Goal: Task Accomplishment & Management: Use online tool/utility

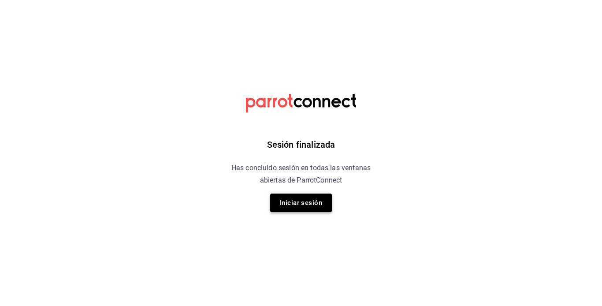
click at [317, 208] on button "Iniciar sesión" at bounding box center [301, 203] width 62 height 19
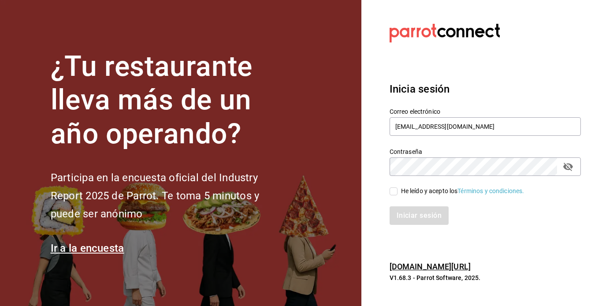
drag, startPoint x: 397, startPoint y: 192, endPoint x: 392, endPoint y: 191, distance: 4.5
click at [392, 191] on input "He leído y acepto los Términos y condiciones." at bounding box center [394, 191] width 8 height 8
checkbox input "true"
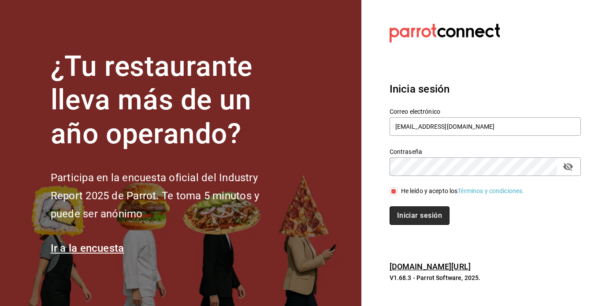
click at [417, 212] on button "Iniciar sesión" at bounding box center [420, 215] width 60 height 19
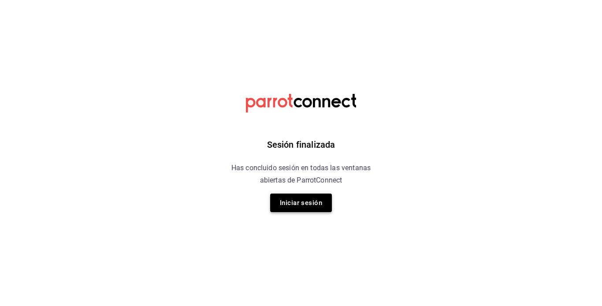
click at [303, 200] on button "Iniciar sesión" at bounding box center [301, 203] width 62 height 19
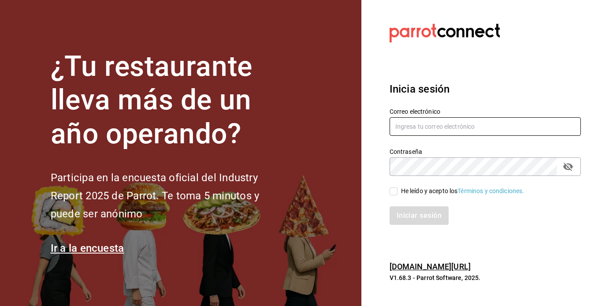
type input "[EMAIL_ADDRESS][DOMAIN_NAME]"
click at [393, 190] on input "He leído y acepto los Términos y condiciones." at bounding box center [394, 191] width 8 height 8
checkbox input "true"
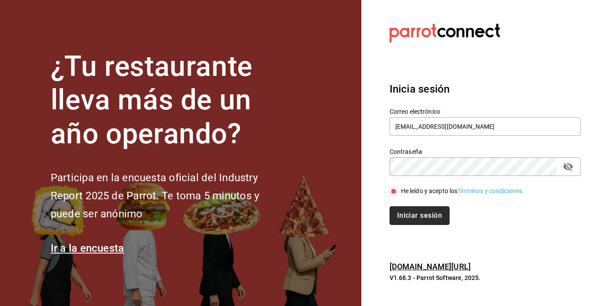
click at [411, 212] on button "Iniciar sesión" at bounding box center [420, 215] width 60 height 19
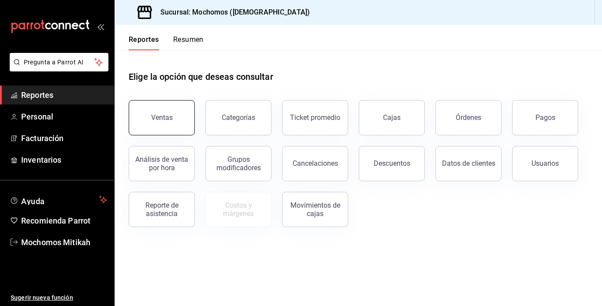
click at [182, 127] on button "Ventas" at bounding box center [162, 117] width 66 height 35
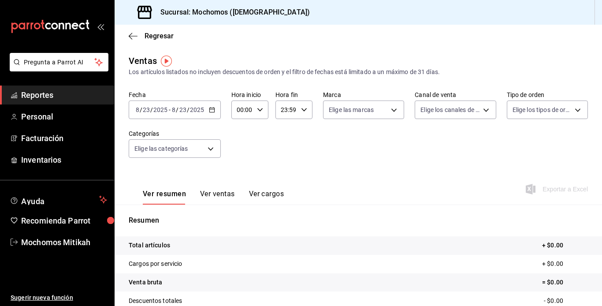
click at [212, 110] on icon "button" at bounding box center [212, 110] width 6 height 6
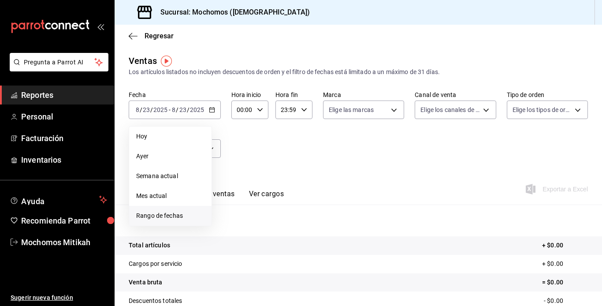
click at [179, 213] on span "Rango de fechas" at bounding box center [170, 215] width 68 height 9
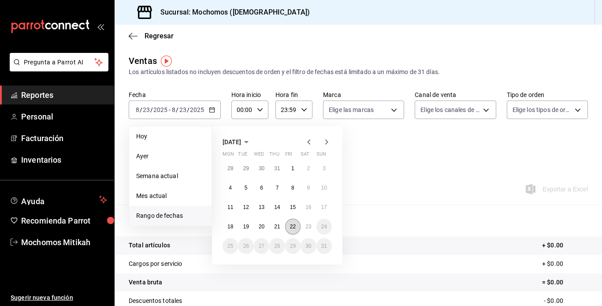
click at [292, 226] on abbr "22" at bounding box center [293, 226] width 6 height 6
click at [307, 226] on abbr "23" at bounding box center [308, 226] width 6 height 6
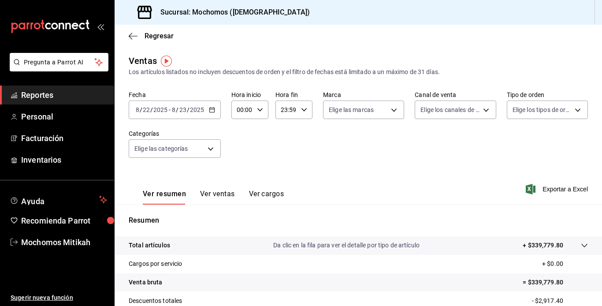
click at [257, 110] on icon "button" at bounding box center [260, 110] width 6 height 6
click at [241, 132] on span "00" at bounding box center [240, 132] width 4 height 7
click at [242, 130] on span "04" at bounding box center [240, 128] width 4 height 7
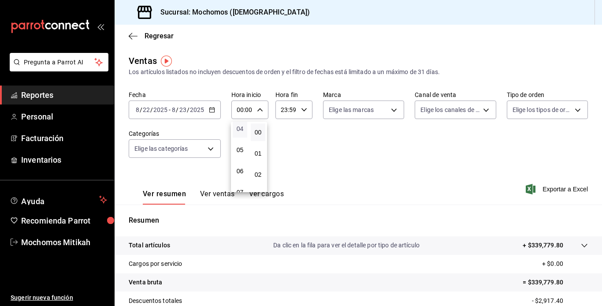
type input "04:00"
click at [302, 108] on div at bounding box center [301, 153] width 602 height 306
click at [301, 112] on icon "button" at bounding box center [304, 110] width 6 height 6
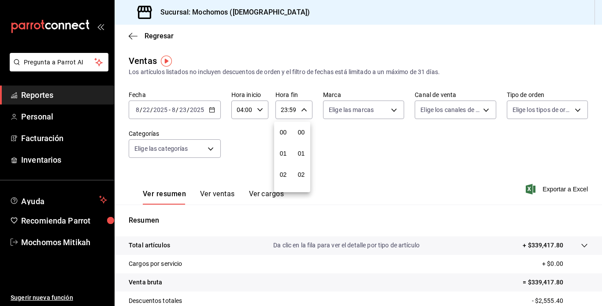
scroll to position [1199, 0]
click at [285, 139] on span "21" at bounding box center [283, 139] width 4 height 7
type input "21:59"
click at [281, 139] on span "21" at bounding box center [283, 139] width 4 height 7
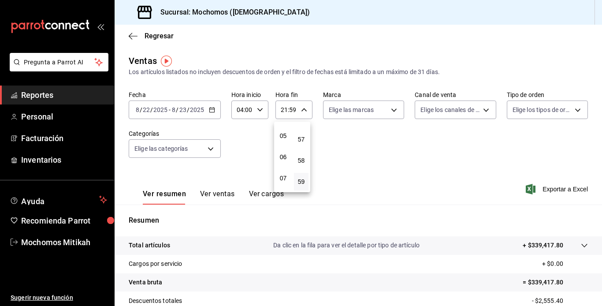
click at [281, 139] on span "05" at bounding box center [283, 135] width 4 height 7
type input "05:59"
click at [353, 144] on div at bounding box center [301, 153] width 602 height 306
click at [561, 189] on span "Exportar a Excel" at bounding box center [558, 189] width 60 height 11
click at [61, 96] on span "Reportes" at bounding box center [64, 95] width 86 height 12
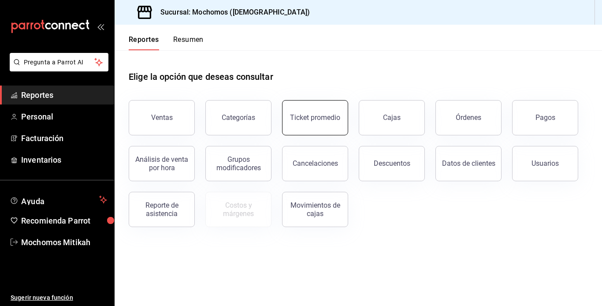
click at [299, 127] on button "Ticket promedio" at bounding box center [315, 117] width 66 height 35
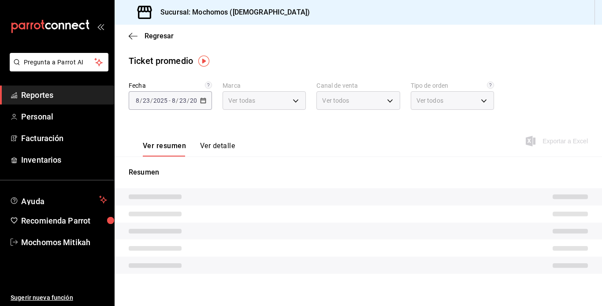
type input "d0e5f648-281b-433d-bf08-9501e0541b8c"
type input "PARROT,UBER_EATS,RAPPI,DIDI_FOOD,ONLINE"
type input "cc440b54-242b-418e-867f-ce57fb098104,EXTERNAL,95b7c8a9-84d2-4e3b-995f-2f2c21fa6…"
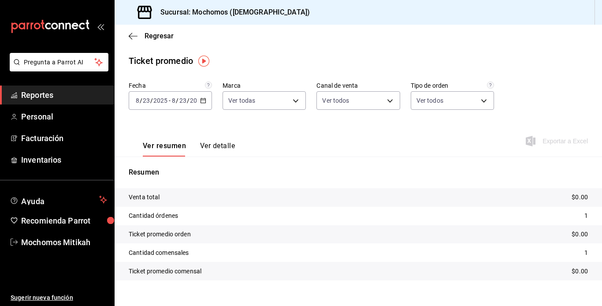
click at [203, 101] on icon "button" at bounding box center [203, 100] width 6 height 6
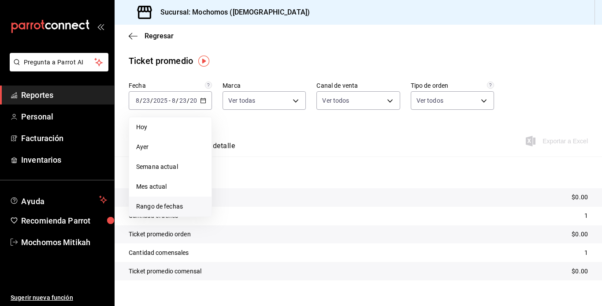
click at [182, 208] on span "Rango de fechas" at bounding box center [170, 206] width 68 height 9
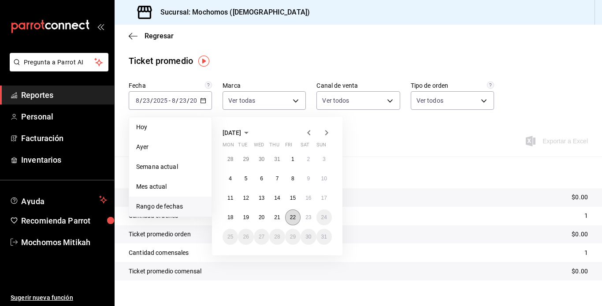
click at [290, 215] on abbr "22" at bounding box center [293, 217] width 6 height 6
click at [306, 216] on abbr "23" at bounding box center [308, 217] width 6 height 6
